Goal: Transaction & Acquisition: Purchase product/service

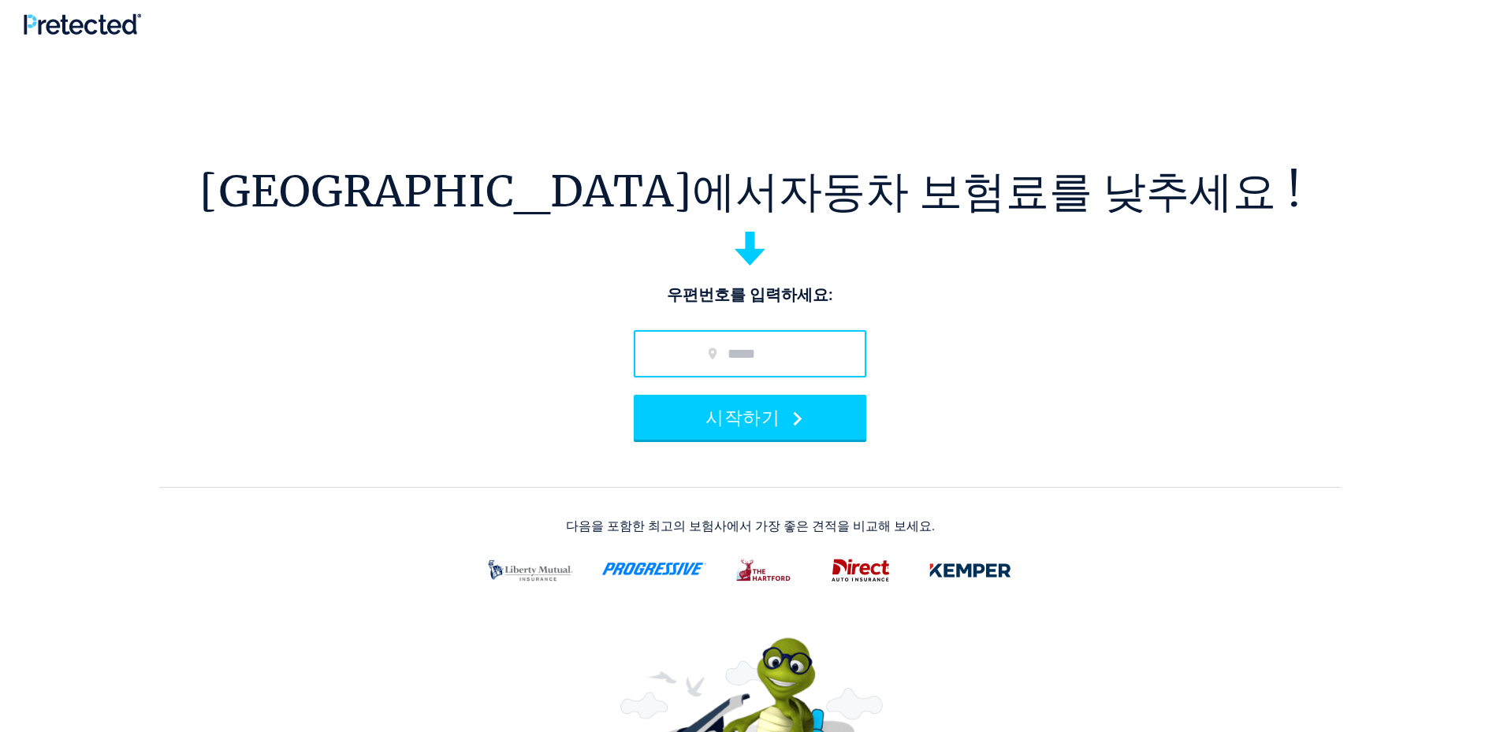
click at [682, 351] on input "우편 번호" at bounding box center [750, 353] width 232 height 47
click at [682, 353] on input "우편 번호" at bounding box center [750, 353] width 232 height 47
click at [766, 365] on input "우편 번호" at bounding box center [750, 353] width 232 height 47
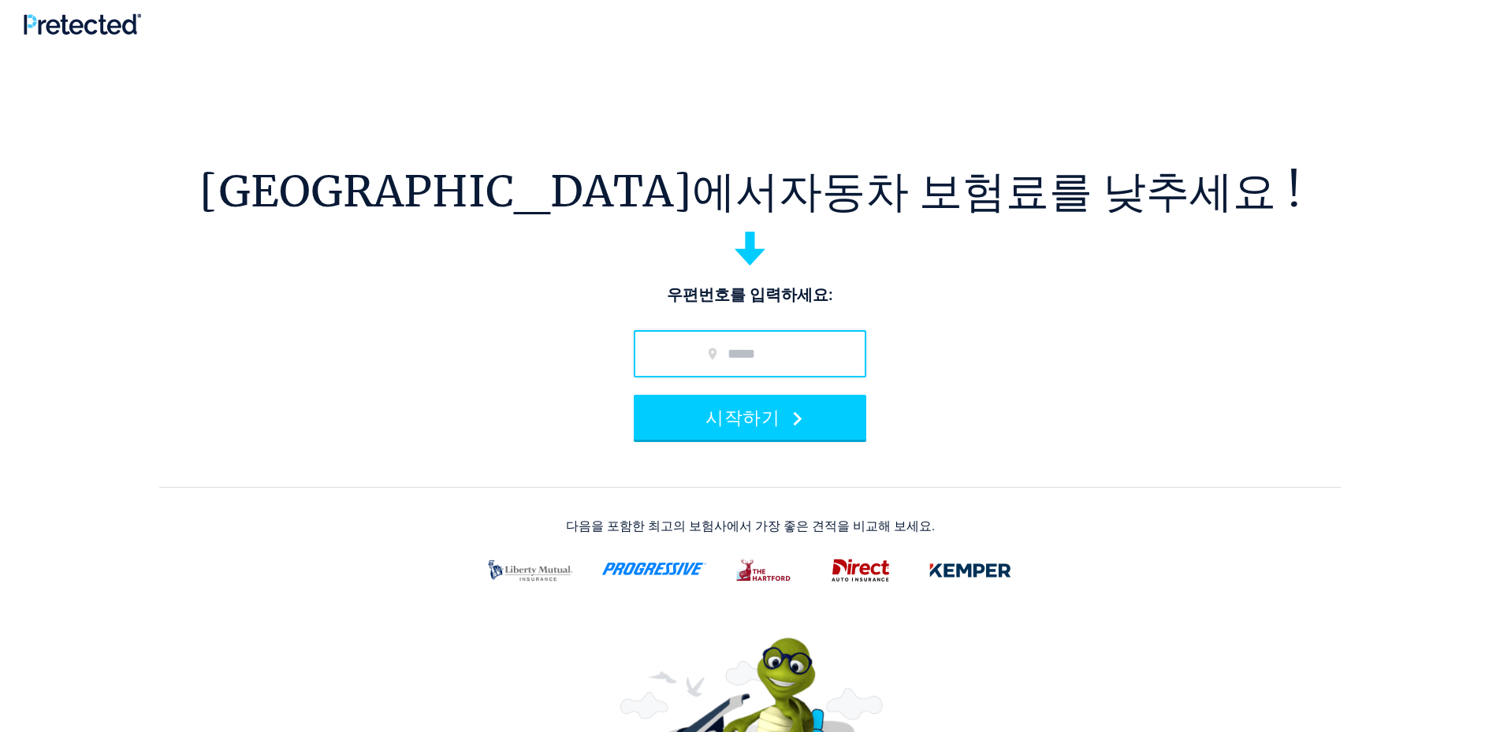
click at [766, 365] on input "우편 번호" at bounding box center [750, 353] width 232 height 47
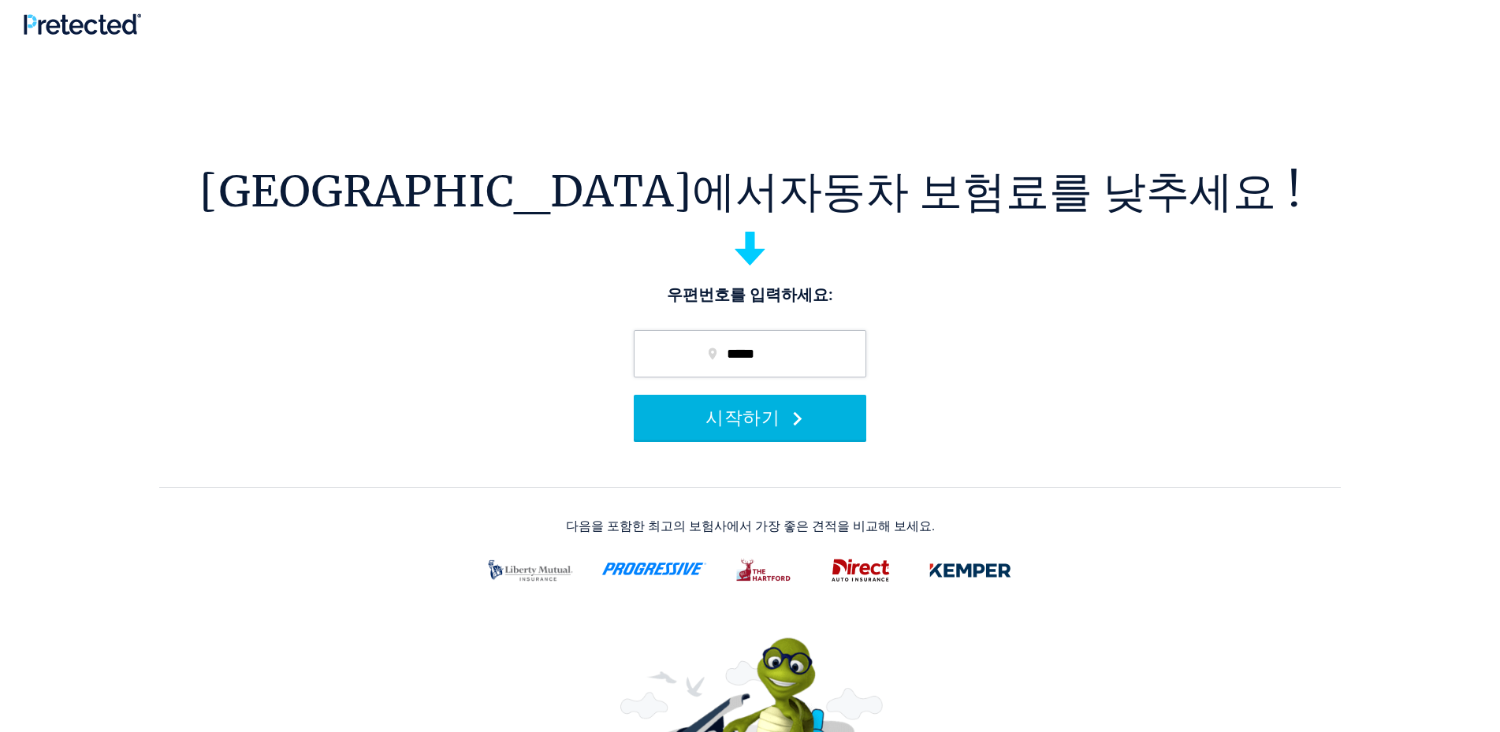
type input "*****"
click at [802, 410] on button "시작하기" at bounding box center [750, 417] width 232 height 45
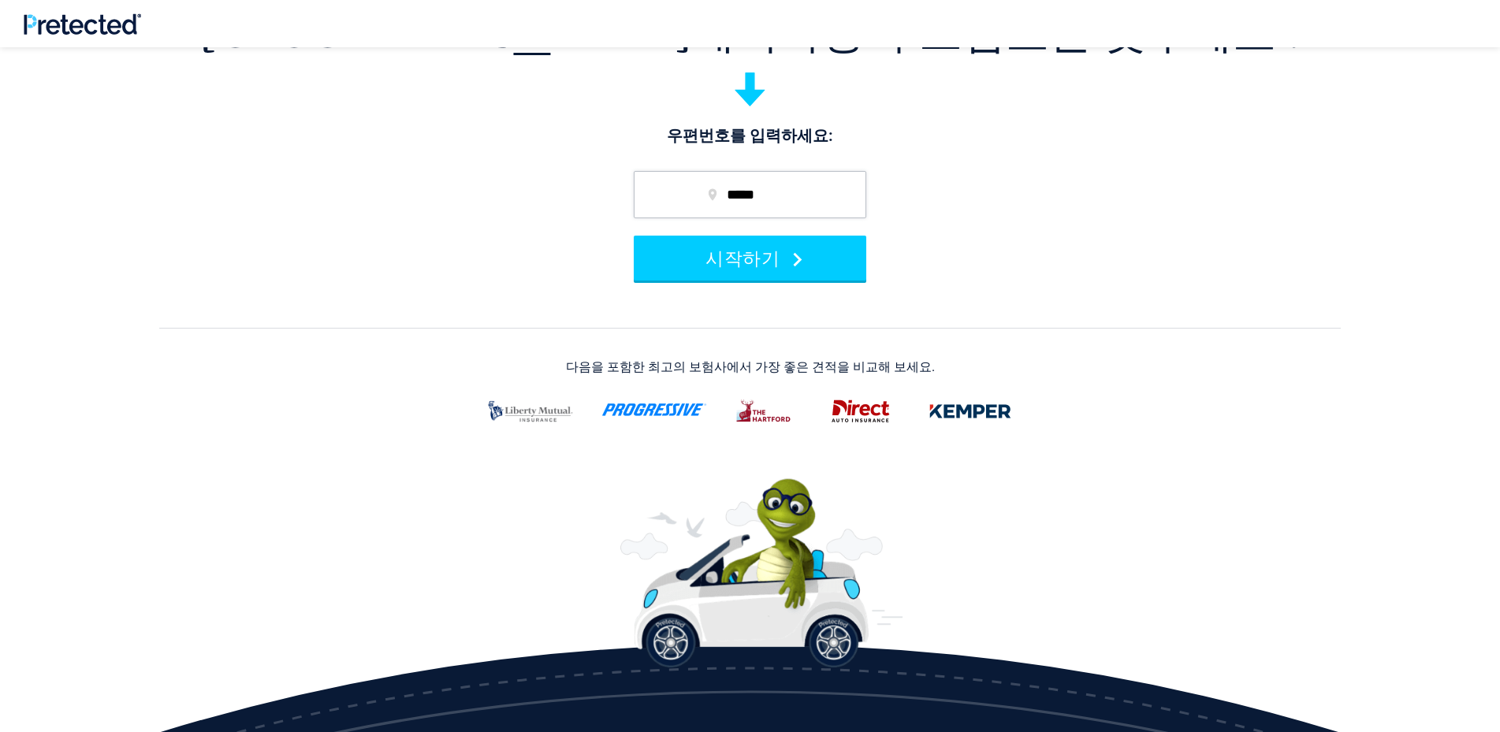
scroll to position [236, 0]
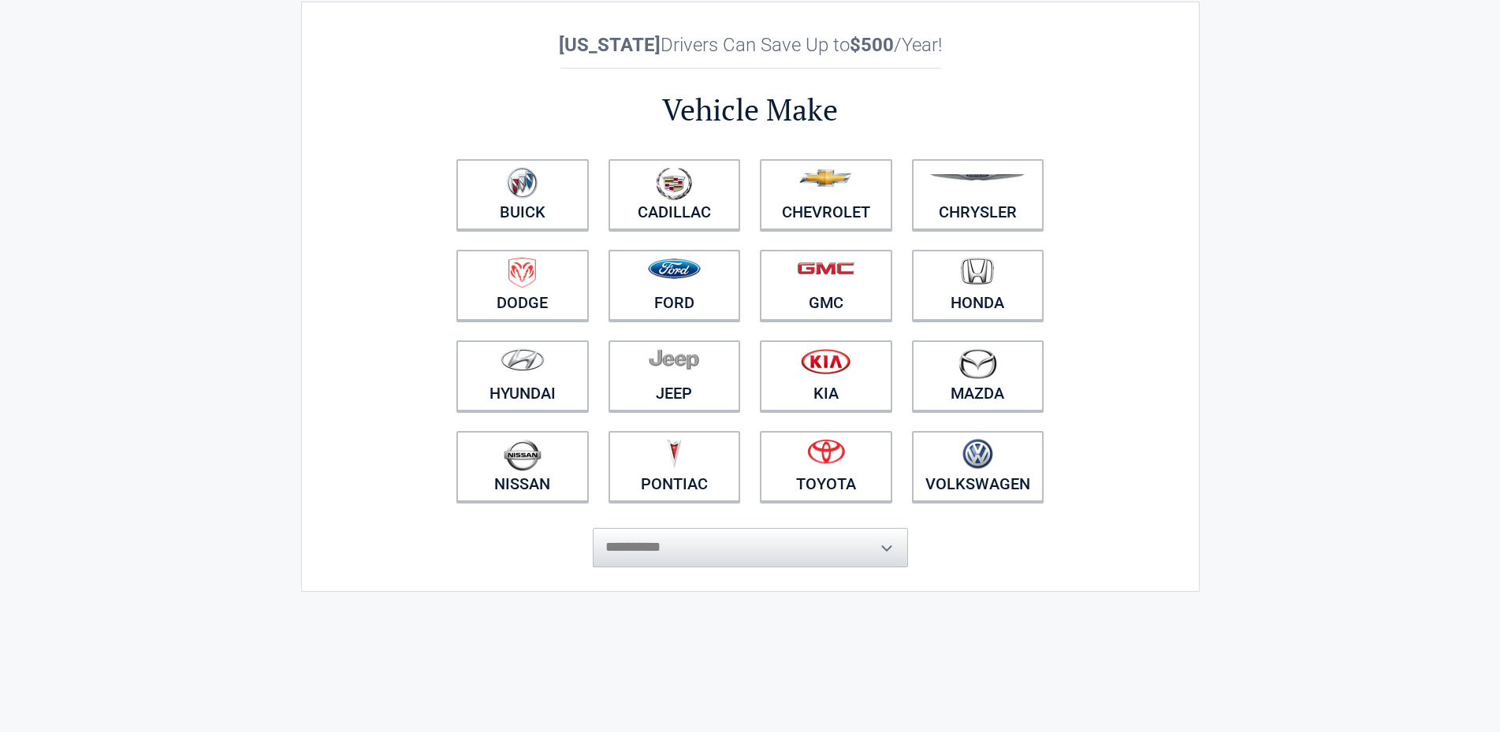
scroll to position [158, 0]
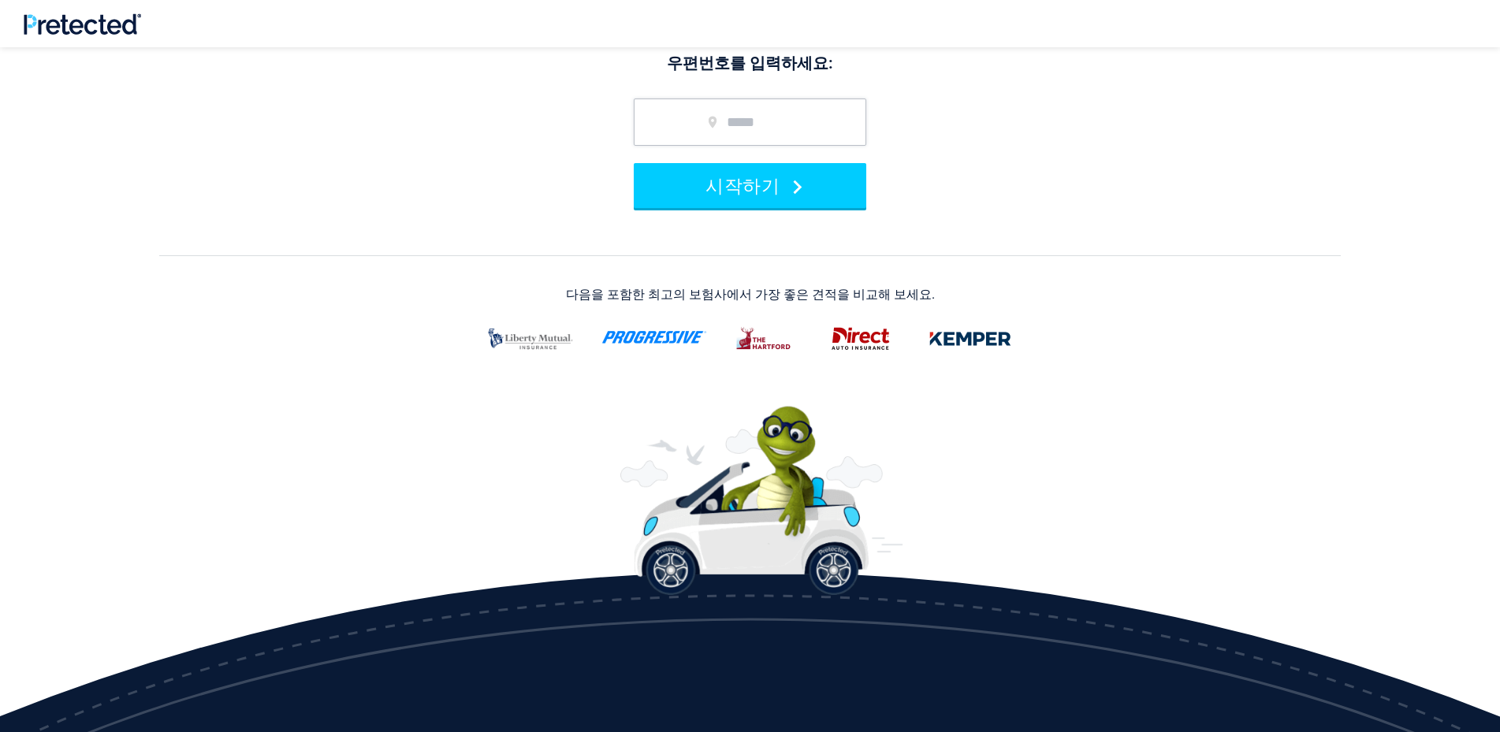
scroll to position [236, 0]
